Goal: Information Seeking & Learning: Learn about a topic

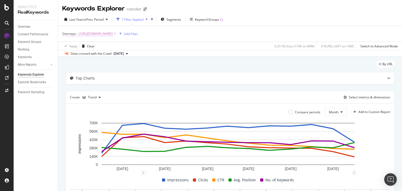
scroll to position [63, 0]
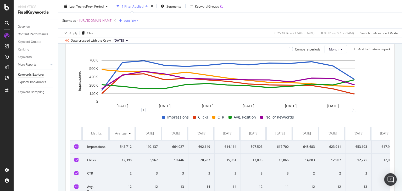
click at [112, 20] on span "[URL][DOMAIN_NAME]" at bounding box center [95, 20] width 33 height 7
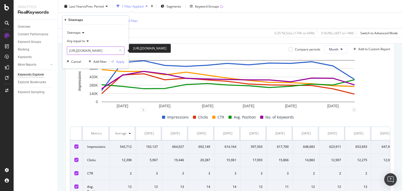
click at [109, 51] on input "[URL][DOMAIN_NAME]" at bounding box center [91, 51] width 49 height 8
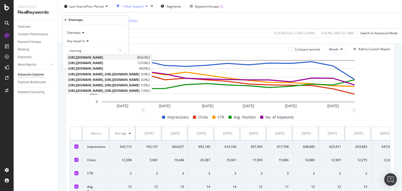
click at [118, 56] on span "[URL][DOMAIN_NAME]" at bounding box center [101, 57] width 67 height 4
type input "[URL][DOMAIN_NAME]"
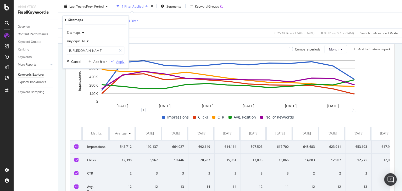
click at [115, 61] on div "button" at bounding box center [112, 61] width 7 height 3
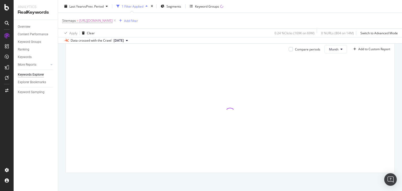
click at [124, 38] on span "[DATE]" at bounding box center [119, 40] width 10 height 5
click at [174, 34] on div "Apply Clear 0.24 % Clicks ( 169K on 69M ) 0 % URLs ( 804 on 14M ) Switch to Adv…" at bounding box center [230, 33] width 344 height 9
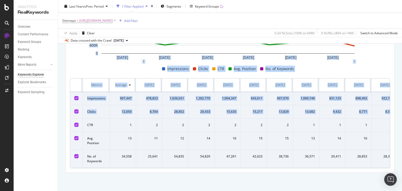
scroll to position [119, 0]
drag, startPoint x: 402, startPoint y: 70, endPoint x: 402, endPoint y: 116, distance: 46.8
click at [402, 116] on div "Keywords Explorer nobroker Last Year vs Prev. Period 1 Filter Applied Segments …" at bounding box center [230, 95] width 344 height 191
click at [245, 173] on div "By URL Top Charts Create Trend Select metrics & dimensions Compare periods Mont…" at bounding box center [230, 68] width 344 height 245
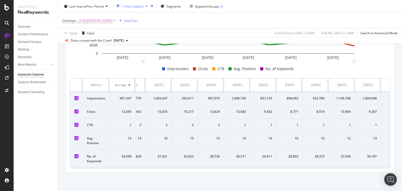
scroll to position [0, 90]
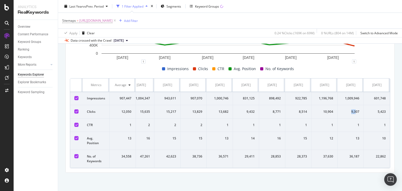
drag, startPoint x: 344, startPoint y: 109, endPoint x: 352, endPoint y: 108, distance: 7.9
click at [352, 109] on div "9,307" at bounding box center [351, 111] width 18 height 5
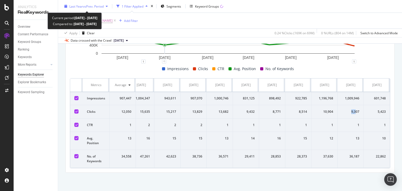
click at [86, 2] on div "Last Year vs Prev. Period" at bounding box center [86, 6] width 48 height 8
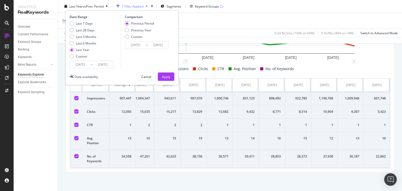
click at [193, 36] on div "Apply Clear 0.24 % Clicks ( 169K on 69M ) 0 % URLs ( 804 on 14M ) Switch to Adv…" at bounding box center [230, 33] width 344 height 9
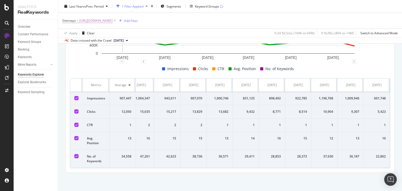
click at [124, 41] on span "[DATE]" at bounding box center [119, 40] width 10 height 5
click at [136, 81] on div "[DATE] 6.0M URLs" at bounding box center [129, 83] width 33 height 5
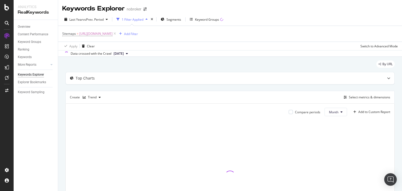
click at [383, 14] on div "Last Year vs Prev. Period 1 Filter Applied Segments Keyword Groups Sitemaps = […" at bounding box center [230, 35] width 344 height 44
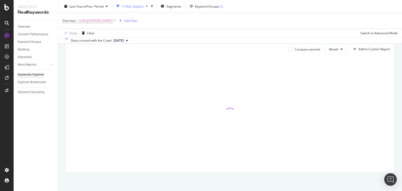
click at [402, 68] on div "Keywords Explorer nobroker Last Year vs Prev. Period 1 Filter Applied Segments …" at bounding box center [230, 95] width 344 height 191
click at [402, 119] on div "Keywords Explorer nobroker Last Year vs Prev. Period 1 Filter Applied Segments …" at bounding box center [230, 95] width 344 height 191
click at [396, 102] on div "By URL Top Charts Create Trend Select metrics & dimensions Compare periods Mont…" at bounding box center [230, 92] width 344 height 197
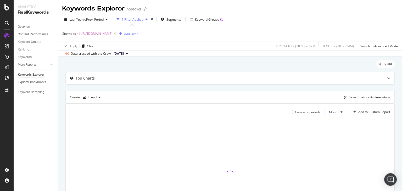
scroll to position [37, 0]
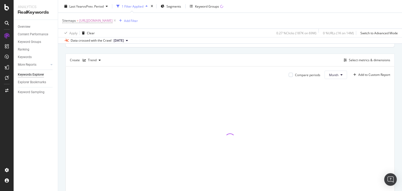
click at [402, 96] on div "Keywords Explorer nobroker Last Year vs Prev. Period 1 Filter Applied Segments …" at bounding box center [230, 95] width 344 height 191
click at [390, 77] on div "Compare periods Month Add to Custom Report" at bounding box center [230, 132] width 329 height 132
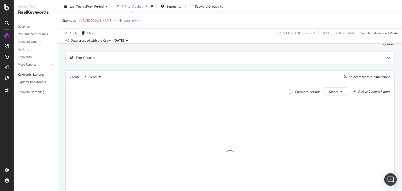
scroll to position [63, 0]
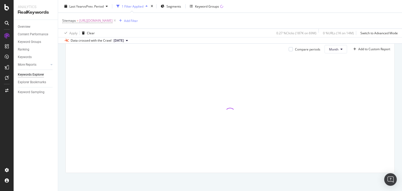
click at [392, 127] on div "By URL Top Charts Create Trend Select metrics & dimensions Compare periods Mont…" at bounding box center [230, 92] width 344 height 197
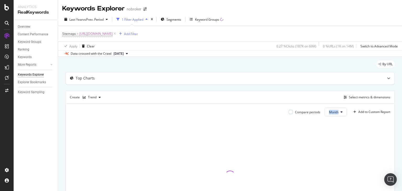
click at [396, 109] on div "By URL Top Charts Create Trend Select metrics & dimensions Compare periods Mont…" at bounding box center [230, 155] width 344 height 197
click at [395, 98] on div "By URL Top Charts Create Trend Select metrics & dimensions Compare periods Mont…" at bounding box center [230, 155] width 344 height 197
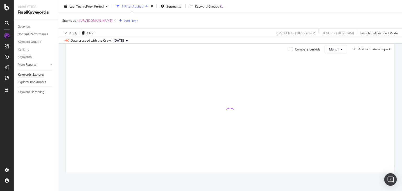
click at [390, 125] on div "Compare periods Month Add to Custom Report" at bounding box center [230, 107] width 329 height 132
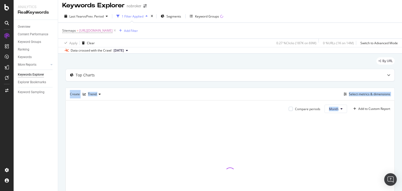
scroll to position [0, 0]
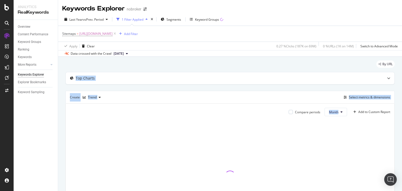
drag, startPoint x: 402, startPoint y: 115, endPoint x: 402, endPoint y: 65, distance: 49.4
click at [402, 65] on div "Keywords Explorer nobroker Last Year vs Prev. Period 1 Filter Applied Segments …" at bounding box center [230, 95] width 344 height 191
click at [394, 63] on div "By URL Top Charts Create Trend Select metrics & dimensions Compare periods Mont…" at bounding box center [230, 155] width 344 height 197
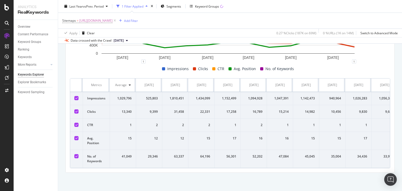
scroll to position [0, 90]
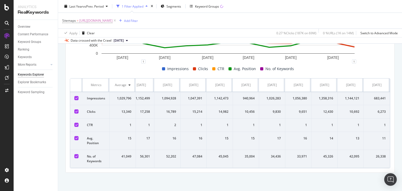
drag, startPoint x: 74, startPoint y: 77, endPoint x: 402, endPoint y: 181, distance: 343.3
click at [402, 181] on div "Keywords Explorer nobroker Last Year vs Prev. Period 1 Filter Applied Segments …" at bounding box center [230, 95] width 344 height 191
copy thead
click at [112, 21] on span "[URL][DOMAIN_NAME]" at bounding box center [95, 20] width 33 height 7
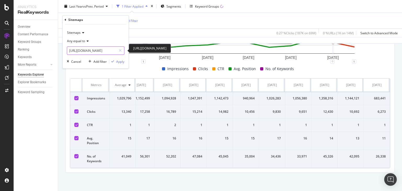
click at [102, 54] on input "[URL][DOMAIN_NAME]" at bounding box center [91, 51] width 49 height 8
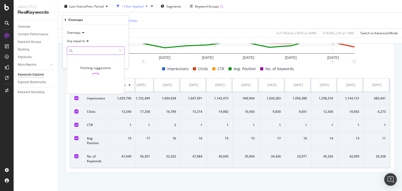
type input "C"
type input "P"
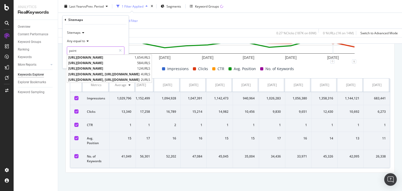
click at [102, 55] on div "[URL][DOMAIN_NAME] 1,654 URLS" at bounding box center [109, 57] width 85 height 5
type input "[URL][DOMAIN_NAME]"
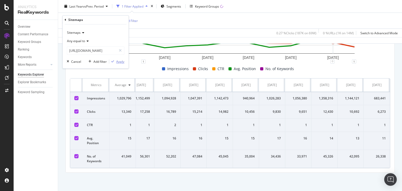
click at [117, 60] on div "Apply" at bounding box center [120, 61] width 8 height 4
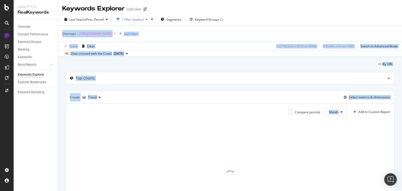
drag, startPoint x: 402, startPoint y: 91, endPoint x: 401, endPoint y: 19, distance: 71.7
click at [401, 19] on div "Keywords Explorer nobroker Last Year vs Prev. Period 1 Filter Applied Segments …" at bounding box center [230, 95] width 344 height 191
click at [357, 15] on div "Last Year vs Prev. Period 1 Filter Applied Segments Keyword Groups" at bounding box center [230, 20] width 344 height 10
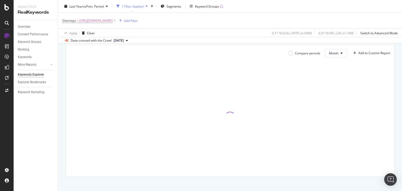
scroll to position [60, 0]
click at [394, 147] on div "By URL Top Charts Create Trend Select metrics & dimensions Compare periods Mont…" at bounding box center [230, 95] width 344 height 197
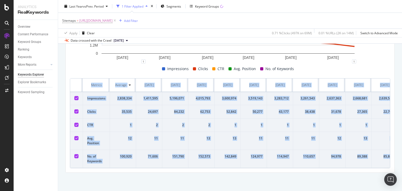
scroll to position [0, 90]
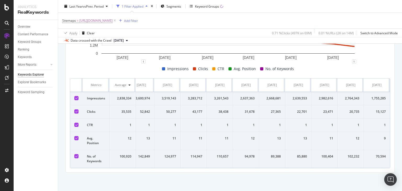
drag, startPoint x: 75, startPoint y: 75, endPoint x: 402, endPoint y: 167, distance: 339.2
click at [402, 167] on div "Keywords Explorer nobroker Last Year vs Prev. Period 1 Filter Applied Segments …" at bounding box center [230, 95] width 344 height 191
copy thead
click at [78, 11] on div "Last Year vs Prev. Period 1 Filter Applied Segments Keyword Groups" at bounding box center [230, 7] width 344 height 10
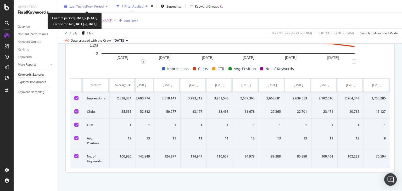
click at [78, 8] on span "Last Year" at bounding box center [76, 6] width 14 height 4
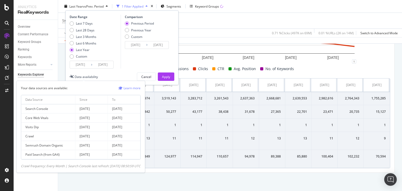
click at [78, 62] on input "[DATE]" at bounding box center [80, 64] width 21 height 7
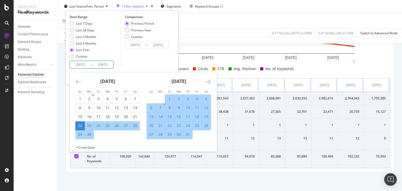
click at [77, 81] on icon "Move backward to switch to the previous month." at bounding box center [77, 81] width 5 height 6
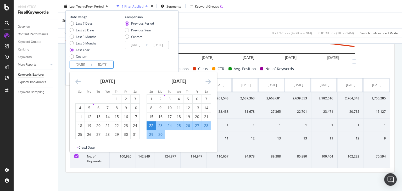
click at [77, 81] on icon "Move backward to switch to the previous month." at bounding box center [77, 81] width 5 height 6
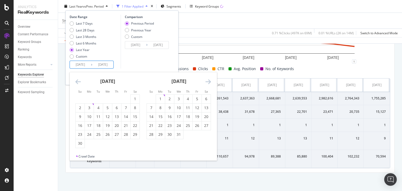
click at [77, 81] on icon "Move backward to switch to the previous month." at bounding box center [77, 81] width 5 height 6
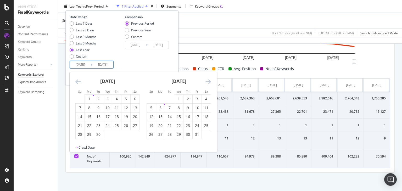
click at [78, 83] on icon "Move backward to switch to the previous month." at bounding box center [77, 81] width 5 height 6
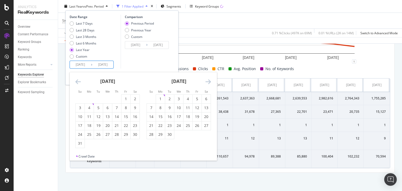
click at [78, 83] on icon "Move backward to switch to the previous month." at bounding box center [77, 81] width 5 height 6
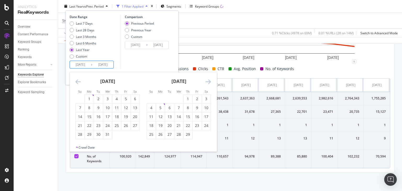
click at [78, 83] on icon "Move backward to switch to the previous month." at bounding box center [77, 81] width 5 height 6
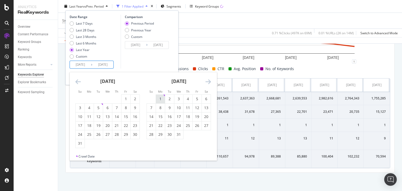
click at [159, 97] on div "1" at bounding box center [160, 98] width 9 height 5
type input "[DATE]"
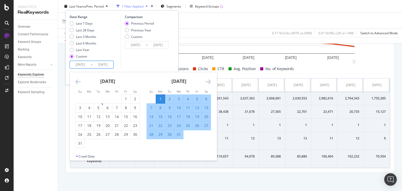
click at [81, 62] on input "[DATE]" at bounding box center [80, 64] width 21 height 7
click at [204, 82] on div "[DATE]" at bounding box center [179, 83] width 64 height 22
click at [207, 82] on icon "Move forward to switch to the next month." at bounding box center [207, 81] width 5 height 6
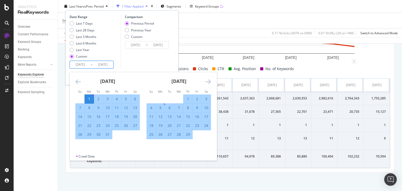
click at [207, 82] on icon "Move forward to switch to the next month." at bounding box center [207, 81] width 5 height 6
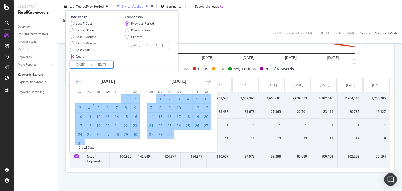
click at [207, 82] on icon "Move forward to switch to the next month." at bounding box center [207, 81] width 5 height 6
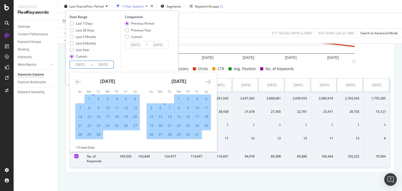
click at [207, 82] on icon "Move forward to switch to the next month." at bounding box center [207, 81] width 5 height 6
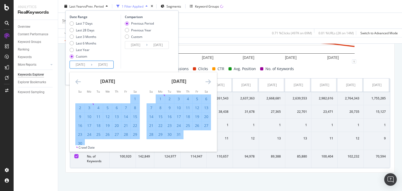
click at [207, 82] on icon "Move forward to switch to the next month." at bounding box center [207, 81] width 5 height 6
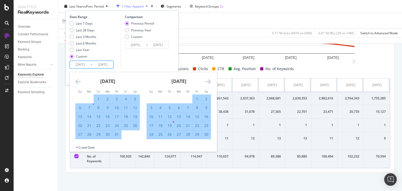
click at [207, 82] on icon "Move forward to switch to the next month." at bounding box center [207, 81] width 5 height 6
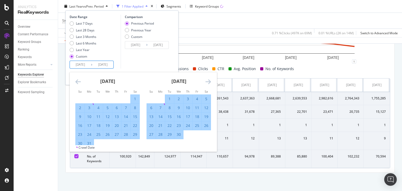
click at [207, 82] on icon "Move forward to switch to the next month." at bounding box center [207, 81] width 5 height 6
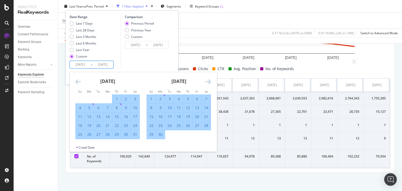
click at [207, 82] on icon "Move forward to switch to the next month." at bounding box center [207, 81] width 5 height 6
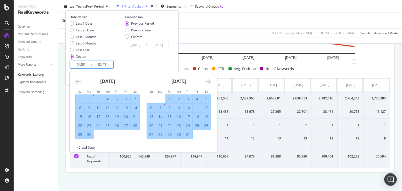
click at [207, 82] on icon "Move forward to switch to the next month." at bounding box center [207, 81] width 5 height 6
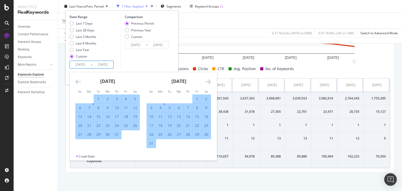
click at [207, 82] on icon "Move forward to switch to the next month." at bounding box center [207, 81] width 5 height 6
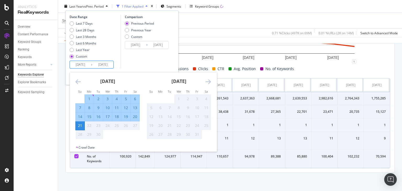
click at [207, 82] on icon "Move forward to switch to the next month." at bounding box center [207, 81] width 5 height 6
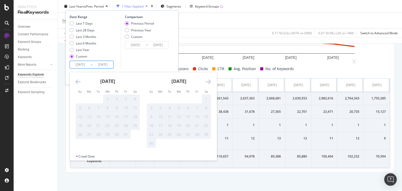
click at [207, 82] on icon "Move forward to switch to the next month." at bounding box center [207, 81] width 5 height 6
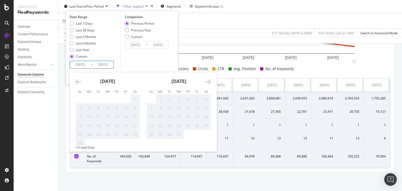
click at [155, 65] on div "Comparison Previous Period Previous Year Custom [DATE] Navigate forward to inte…" at bounding box center [146, 42] width 50 height 54
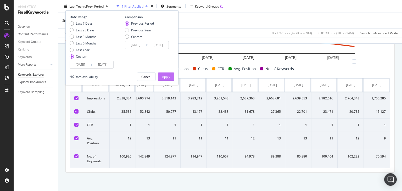
click at [163, 73] on div "Apply" at bounding box center [166, 77] width 8 height 8
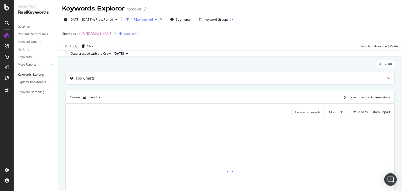
click at [124, 54] on span "[DATE]" at bounding box center [119, 53] width 10 height 5
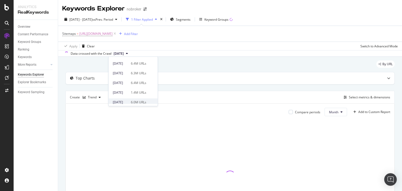
click at [126, 100] on div "[DATE]" at bounding box center [120, 102] width 15 height 5
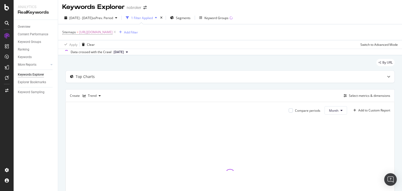
scroll to position [1, 0]
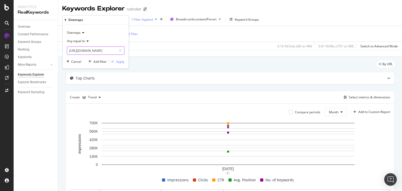
scroll to position [101, 0]
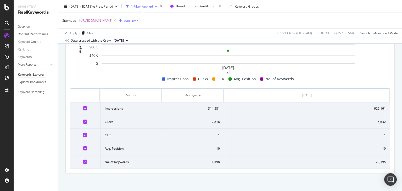
click at [189, 32] on div "Apply Clear 0.16 % Clicks ( 6K on 4M ) 0.01 % URLs ( 757 on 5M ) Switch to Adva…" at bounding box center [230, 33] width 344 height 9
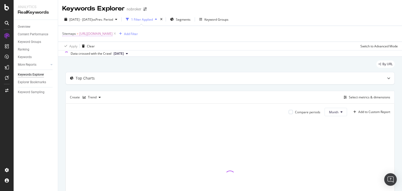
click at [112, 34] on span "[URL][DOMAIN_NAME]" at bounding box center [95, 33] width 33 height 7
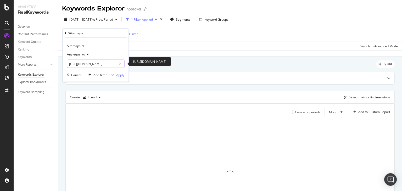
click at [97, 60] on input "[URL][DOMAIN_NAME]" at bounding box center [91, 64] width 49 height 8
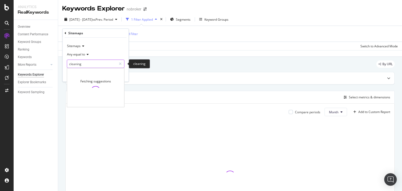
click at [104, 65] on input "cleaning" at bounding box center [91, 64] width 49 height 8
type input "clean"
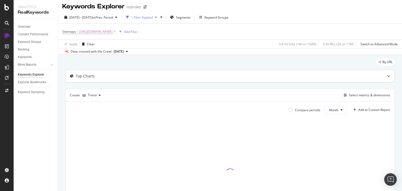
scroll to position [3, 0]
click at [99, 31] on span "[URL][DOMAIN_NAME]" at bounding box center [95, 30] width 33 height 7
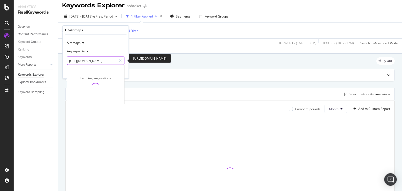
click at [93, 63] on input "[URL][DOMAIN_NAME]" at bounding box center [91, 61] width 49 height 8
paste input "clean"
type input "[URL][DOMAIN_NAME]"
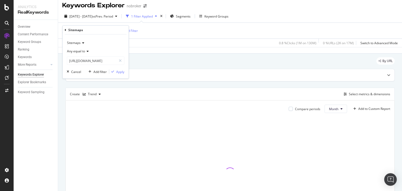
click at [125, 71] on div "Sitemaps Any equal to https://www.nobroker.in/forum/sitemap-index/?id=cleaning.…" at bounding box center [96, 57] width 66 height 44
click at [121, 72] on div "Apply" at bounding box center [120, 71] width 8 height 4
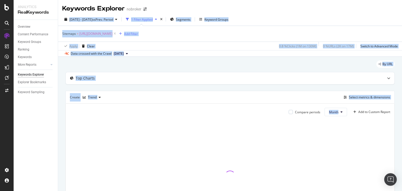
drag, startPoint x: 402, startPoint y: 109, endPoint x: 397, endPoint y: 2, distance: 107.4
click at [397, 2] on div "Keywords Explorer nobroker 2024 Jan. 1st - 2025 Sep. 21st vs Prev. Period 1 Fil…" at bounding box center [230, 95] width 344 height 191
click at [314, 15] on div "2024 Jan. 1st - 2025 Sep. 21st vs Prev. Period 1 Filter Applied Segments Keywor…" at bounding box center [230, 35] width 344 height 44
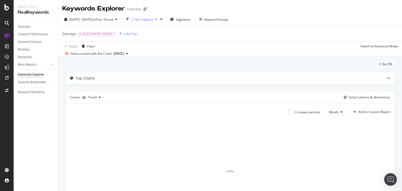
click at [112, 33] on span "https://www.nobroker.in/forum/sitemap-index/?id=painting.xml" at bounding box center [95, 33] width 33 height 7
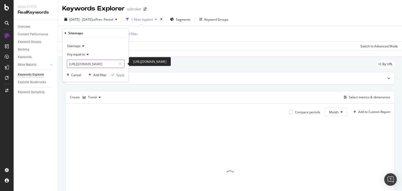
click at [89, 66] on input "[URL][DOMAIN_NAME]" at bounding box center [91, 64] width 49 height 8
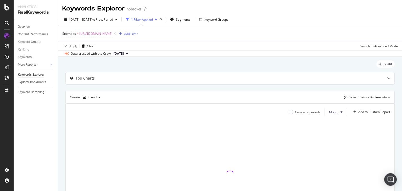
click at [178, 48] on div "Apply Clear Switch to Advanced Mode" at bounding box center [230, 46] width 344 height 9
